Goal: Transaction & Acquisition: Book appointment/travel/reservation

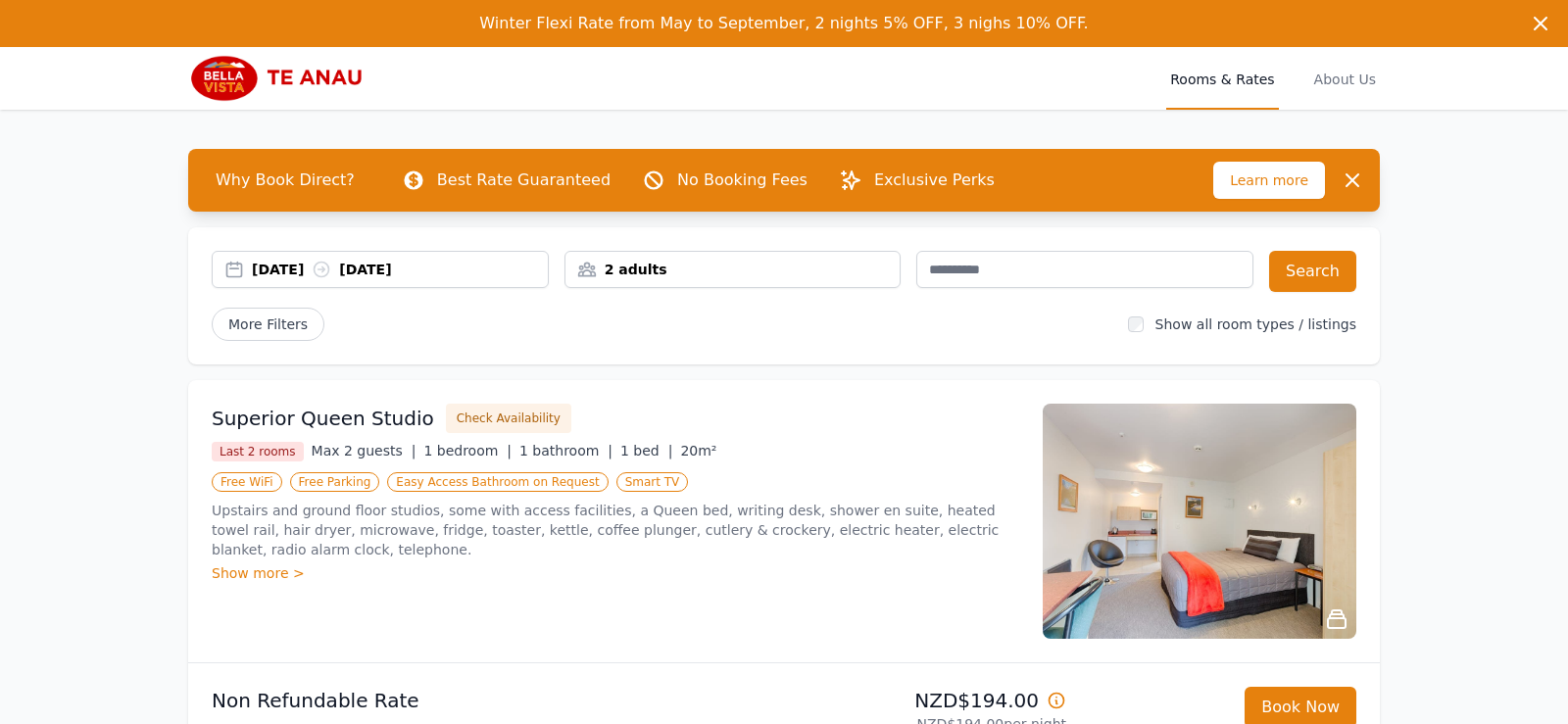
click at [303, 269] on div "[DATE] [DATE]" at bounding box center [400, 269] width 296 height 20
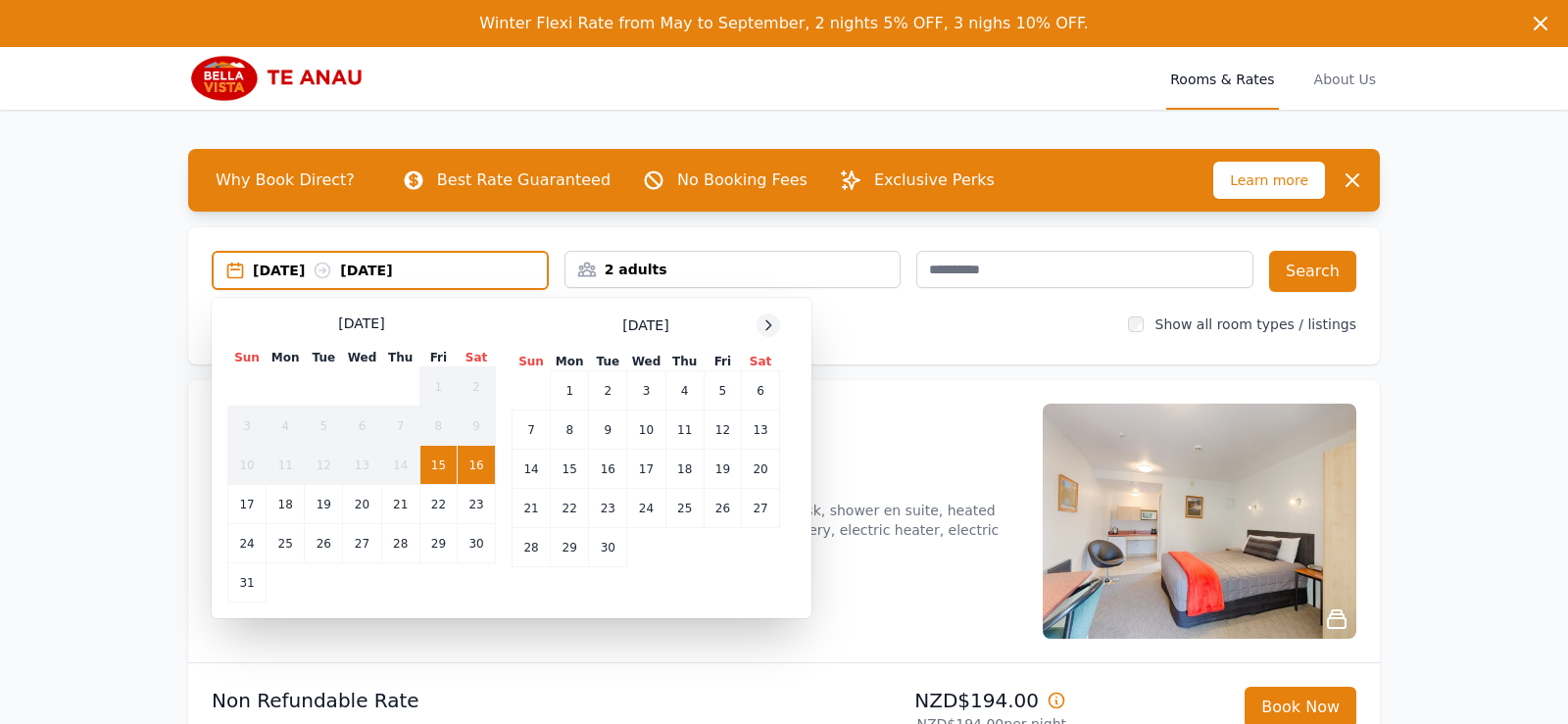
click at [768, 327] on icon at bounding box center [768, 324] width 5 height 9
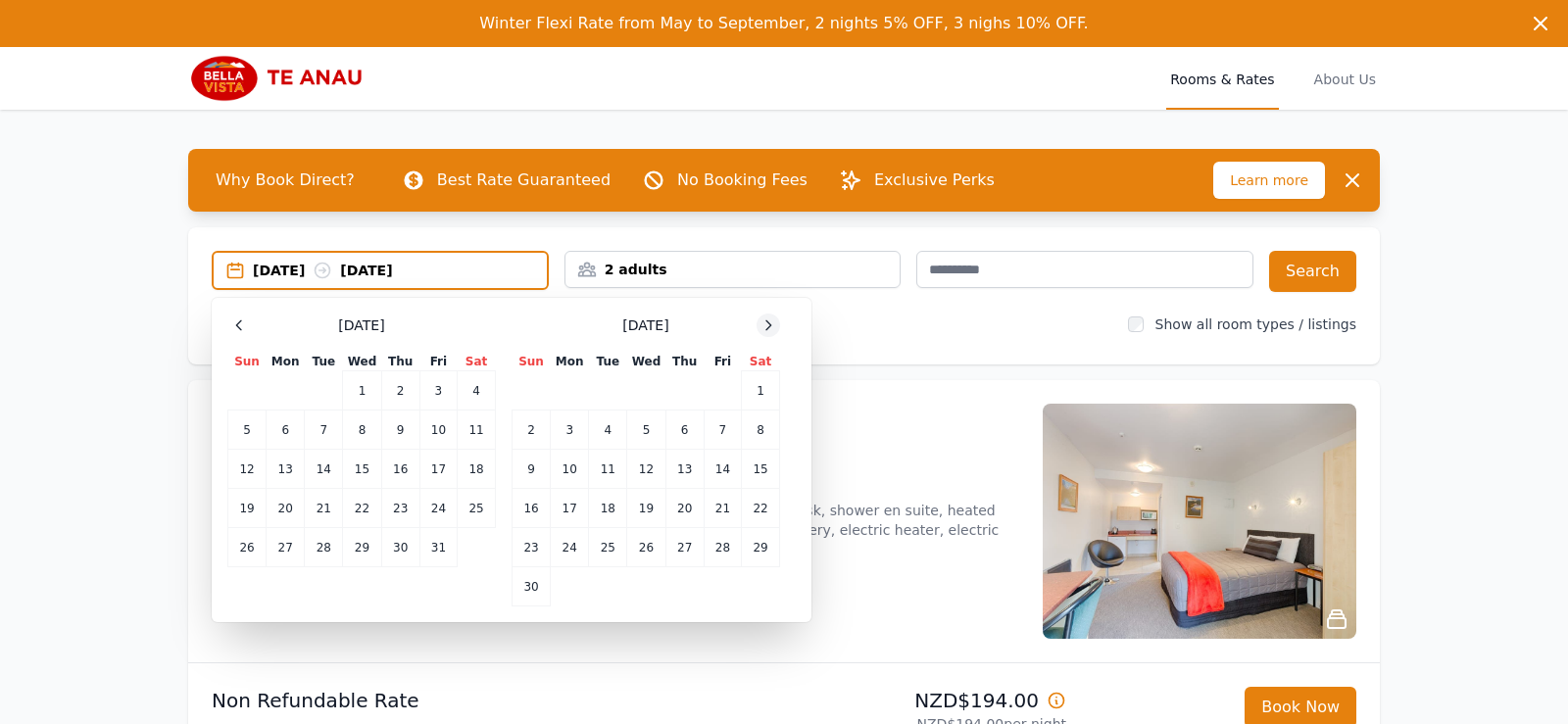
click at [768, 327] on icon at bounding box center [768, 324] width 5 height 9
click at [752, 508] on td "27" at bounding box center [761, 508] width 38 height 39
click at [567, 553] on td "29" at bounding box center [570, 547] width 38 height 39
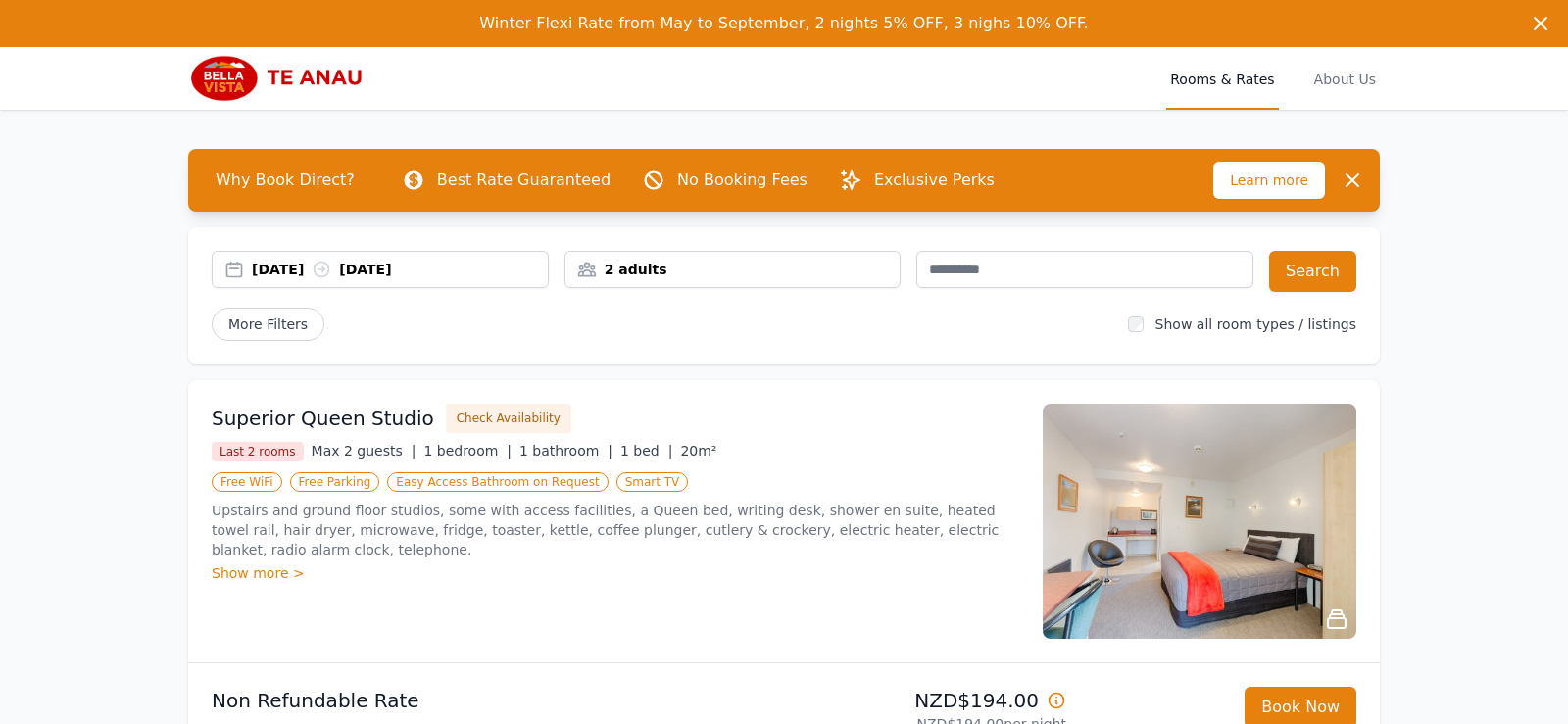
click at [871, 274] on div "2 adults" at bounding box center [733, 269] width 335 height 20
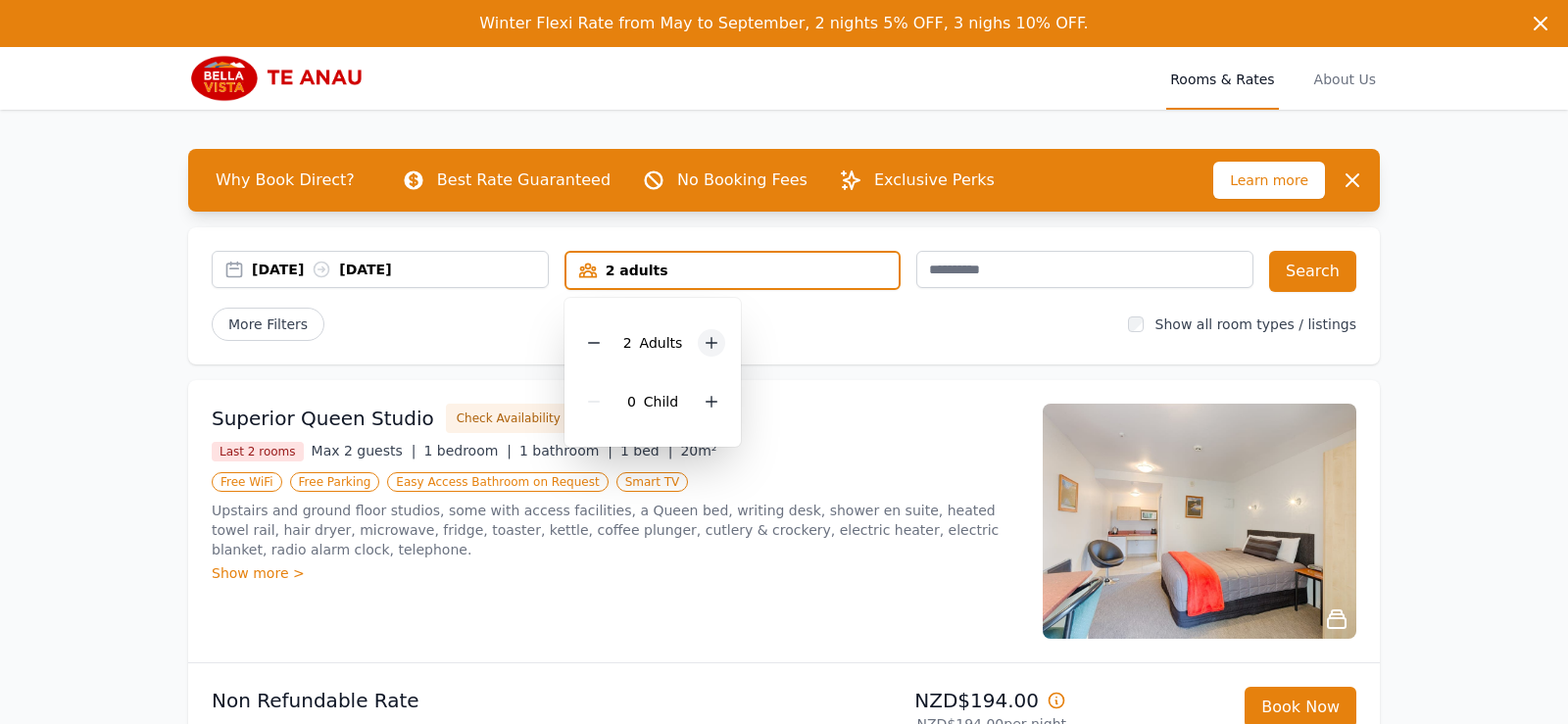
click at [700, 339] on div at bounding box center [712, 343] width 28 height 28
click at [1303, 277] on button "Search" at bounding box center [1312, 271] width 87 height 41
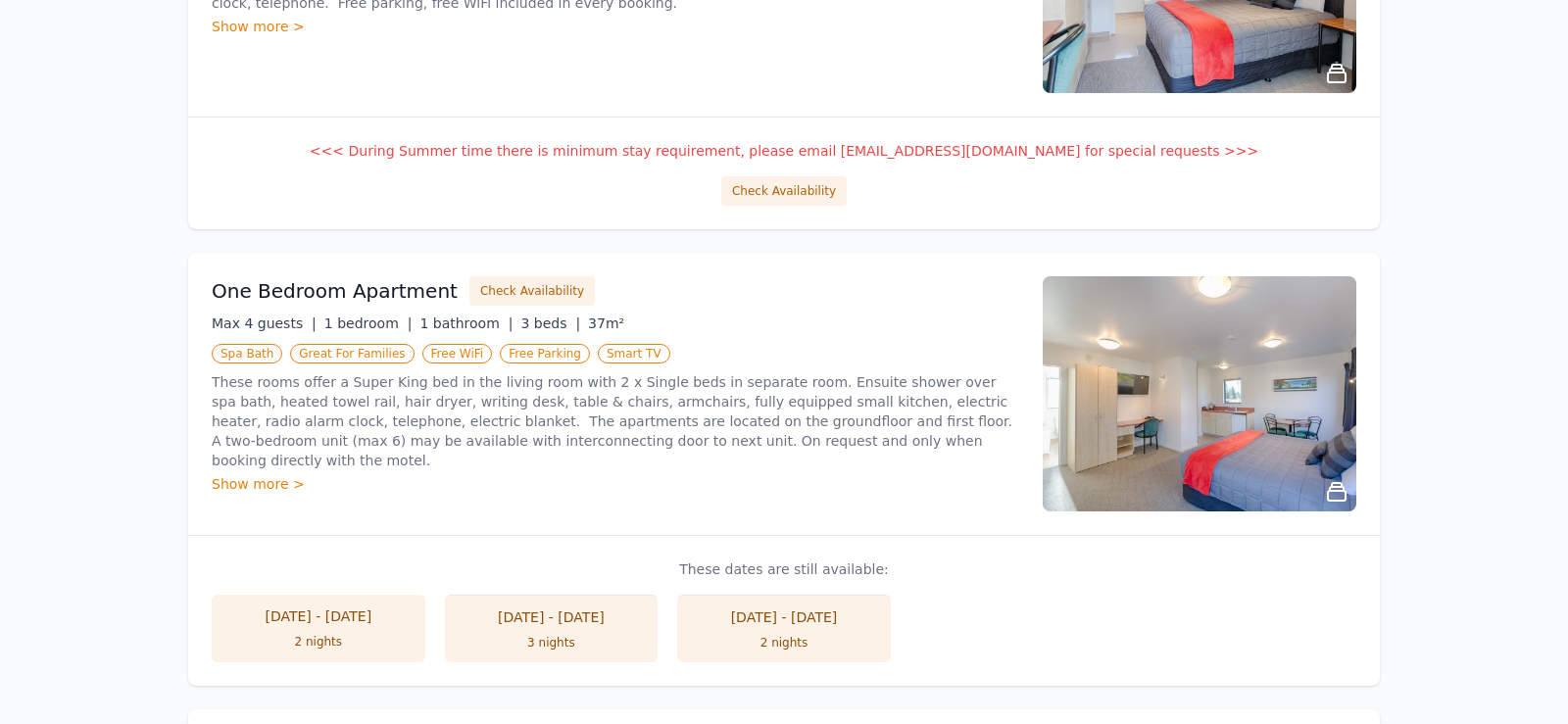
scroll to position [823, 0]
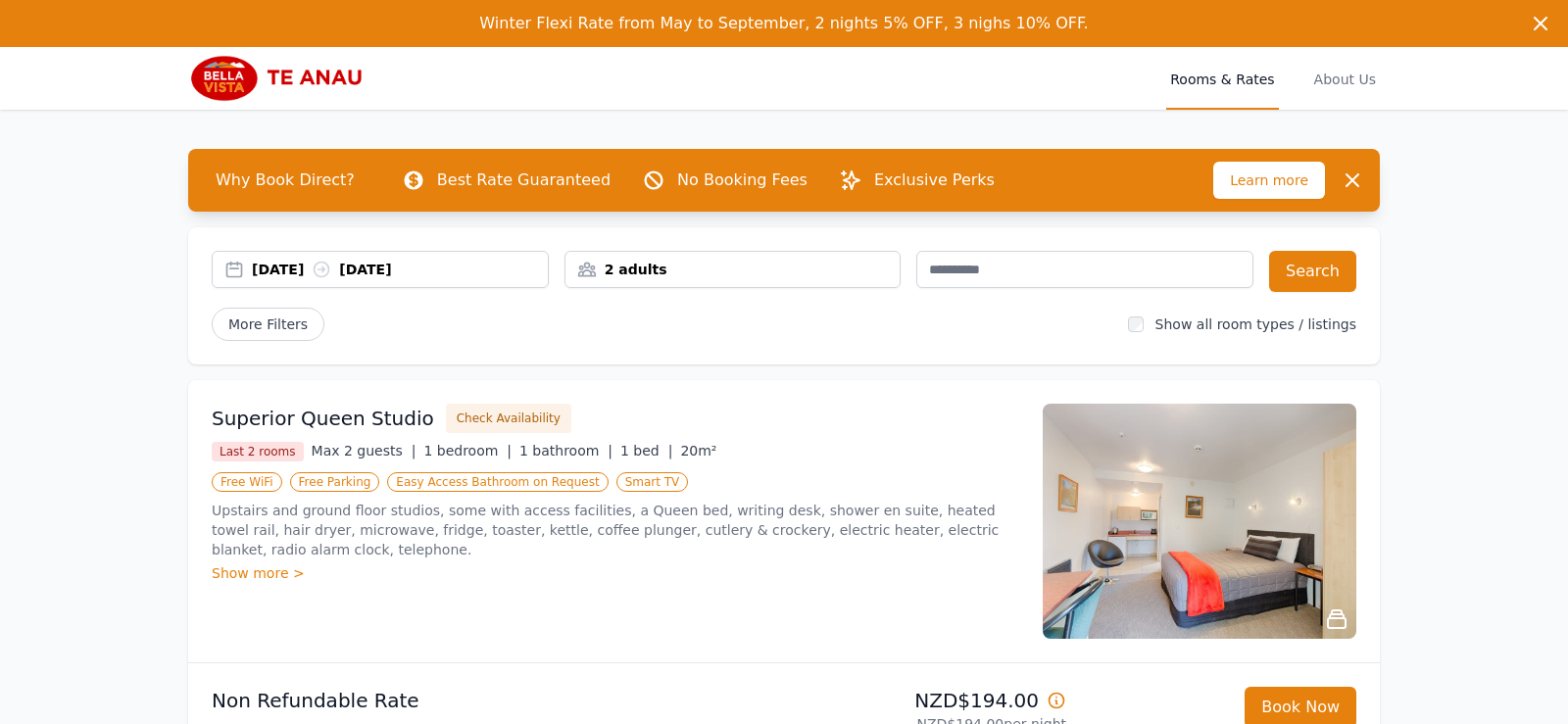
click at [316, 273] on div "[DATE] [DATE]" at bounding box center [400, 269] width 296 height 20
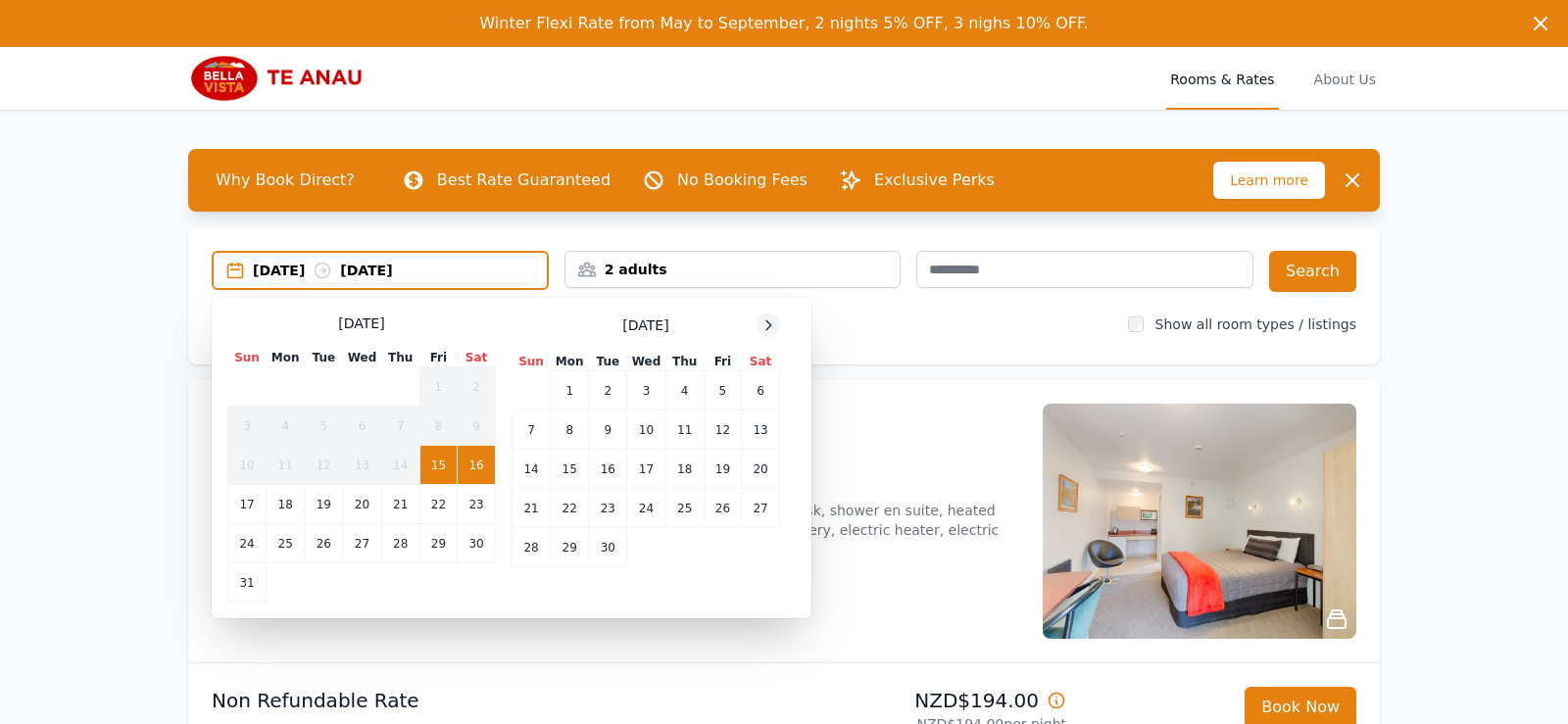
click at [764, 315] on div at bounding box center [769, 325] width 24 height 24
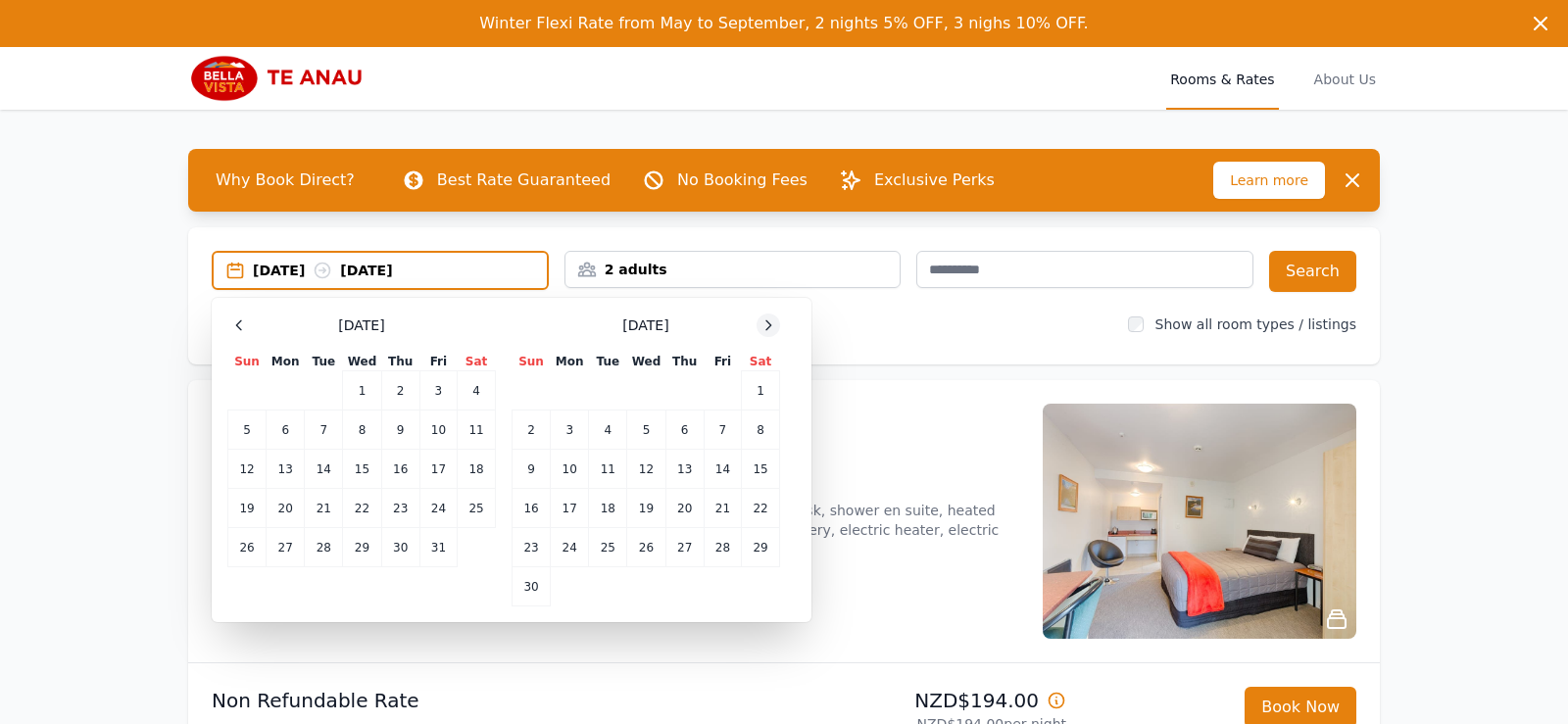
click at [764, 315] on div at bounding box center [769, 325] width 24 height 24
click at [762, 509] on td "27" at bounding box center [761, 508] width 38 height 39
click at [602, 547] on td "30" at bounding box center [608, 547] width 38 height 39
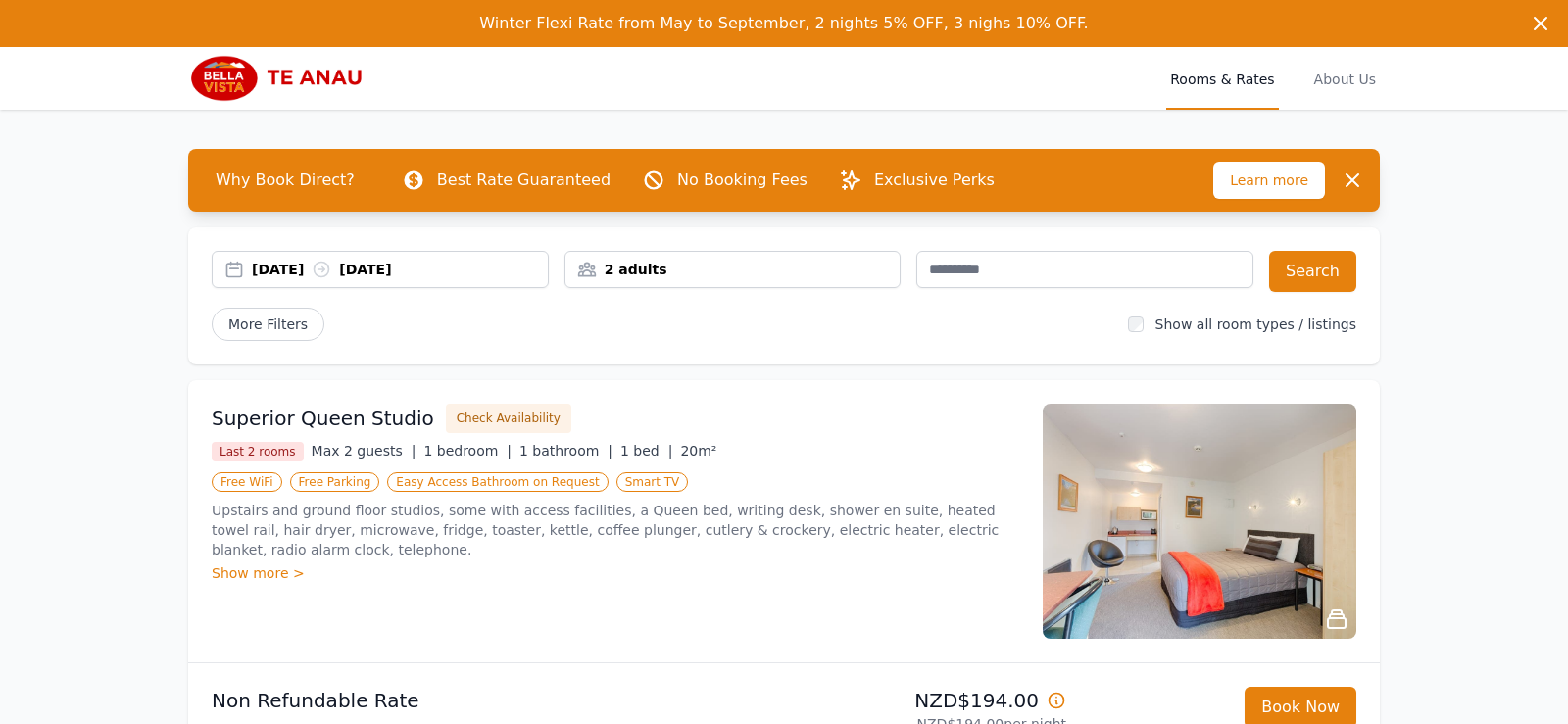
click at [775, 269] on div "2 adults" at bounding box center [733, 269] width 335 height 20
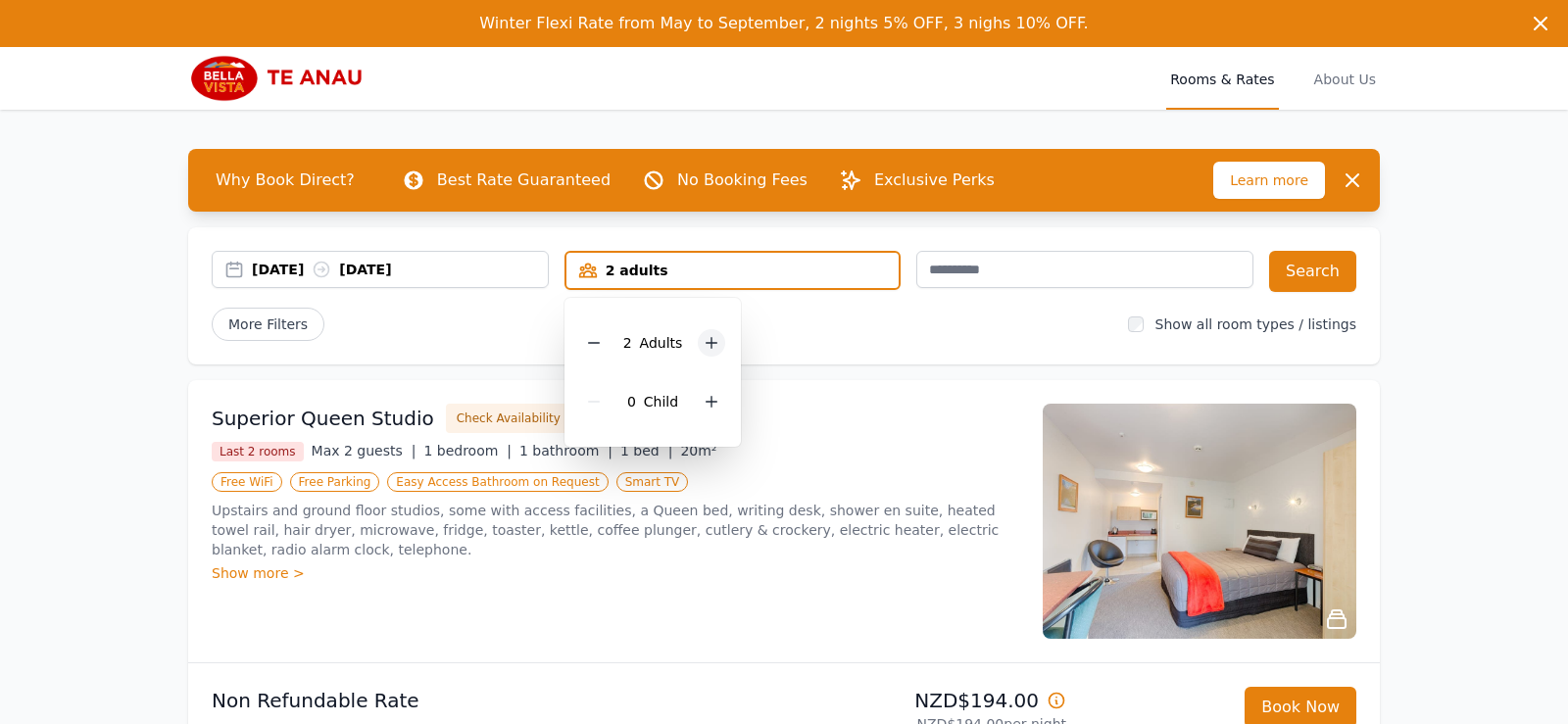
click at [703, 354] on div "2 Adult s" at bounding box center [653, 342] width 146 height 59
drag, startPoint x: 707, startPoint y: 350, endPoint x: 765, endPoint y: 348, distance: 58.0
click at [709, 349] on icon at bounding box center [712, 343] width 16 height 16
click at [1306, 275] on button "Search" at bounding box center [1312, 271] width 87 height 41
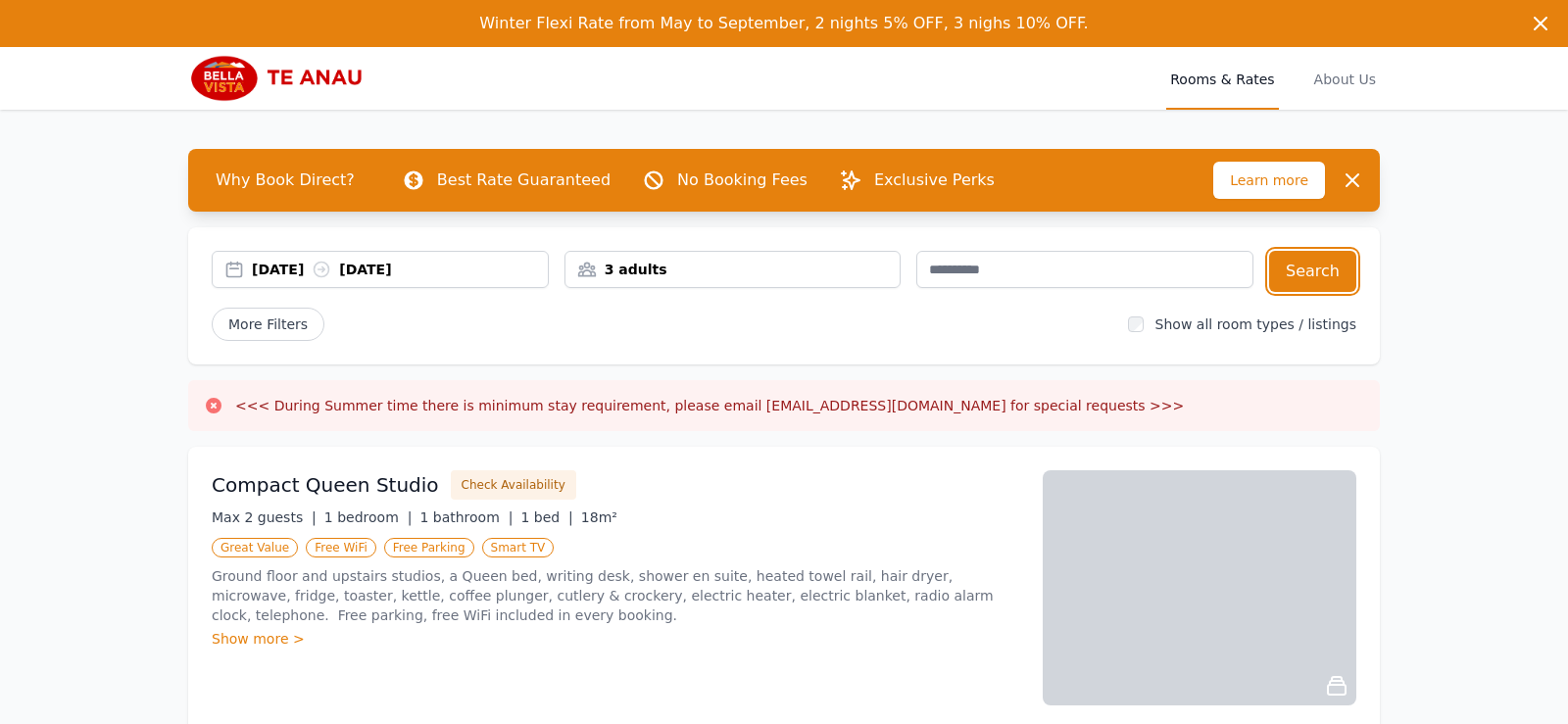
scroll to position [309, 0]
